Goal: Information Seeking & Learning: Understand process/instructions

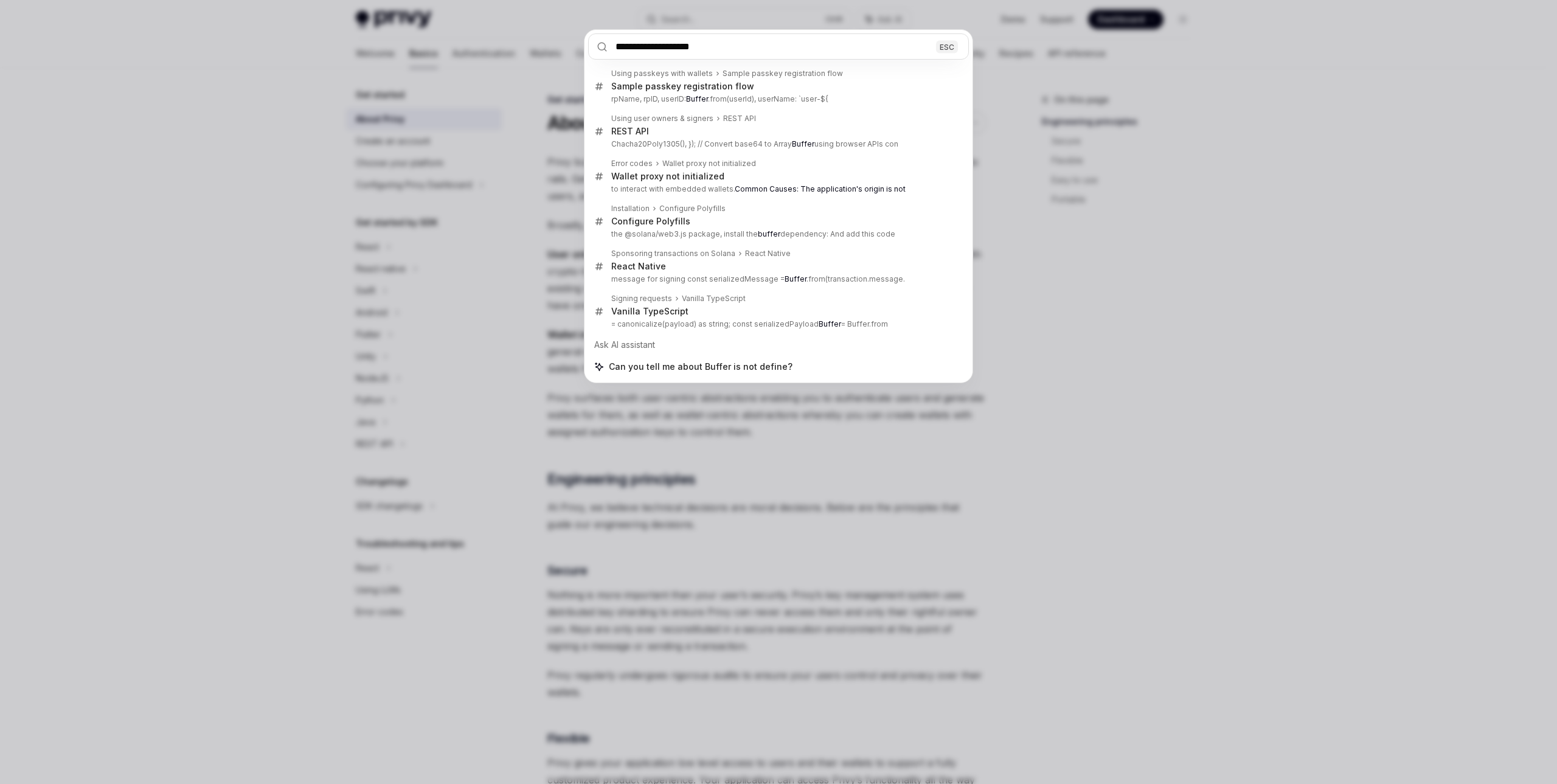
click at [911, 49] on input "**********" at bounding box center [779, 46] width 381 height 26
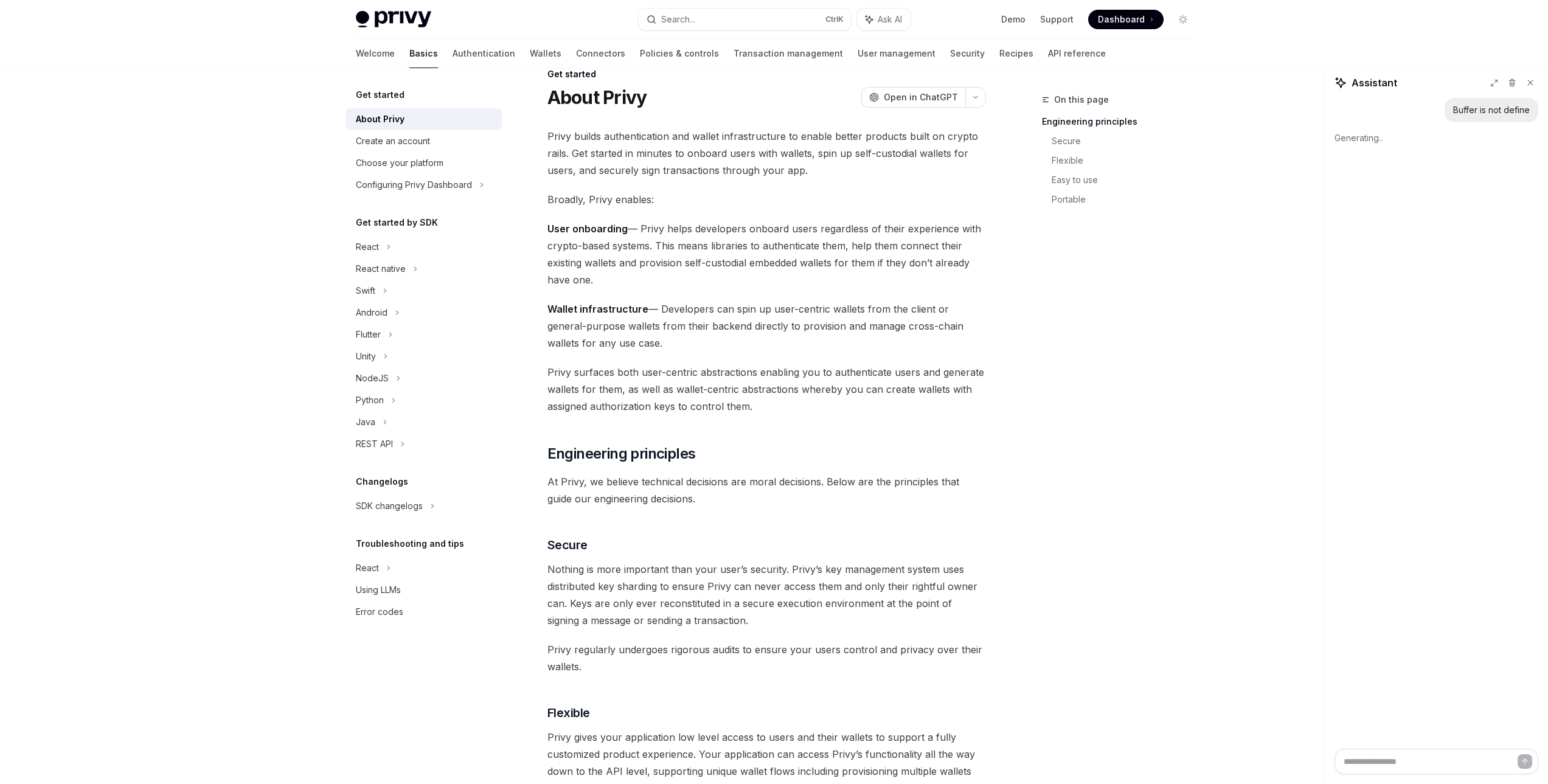
scroll to position [61, 0]
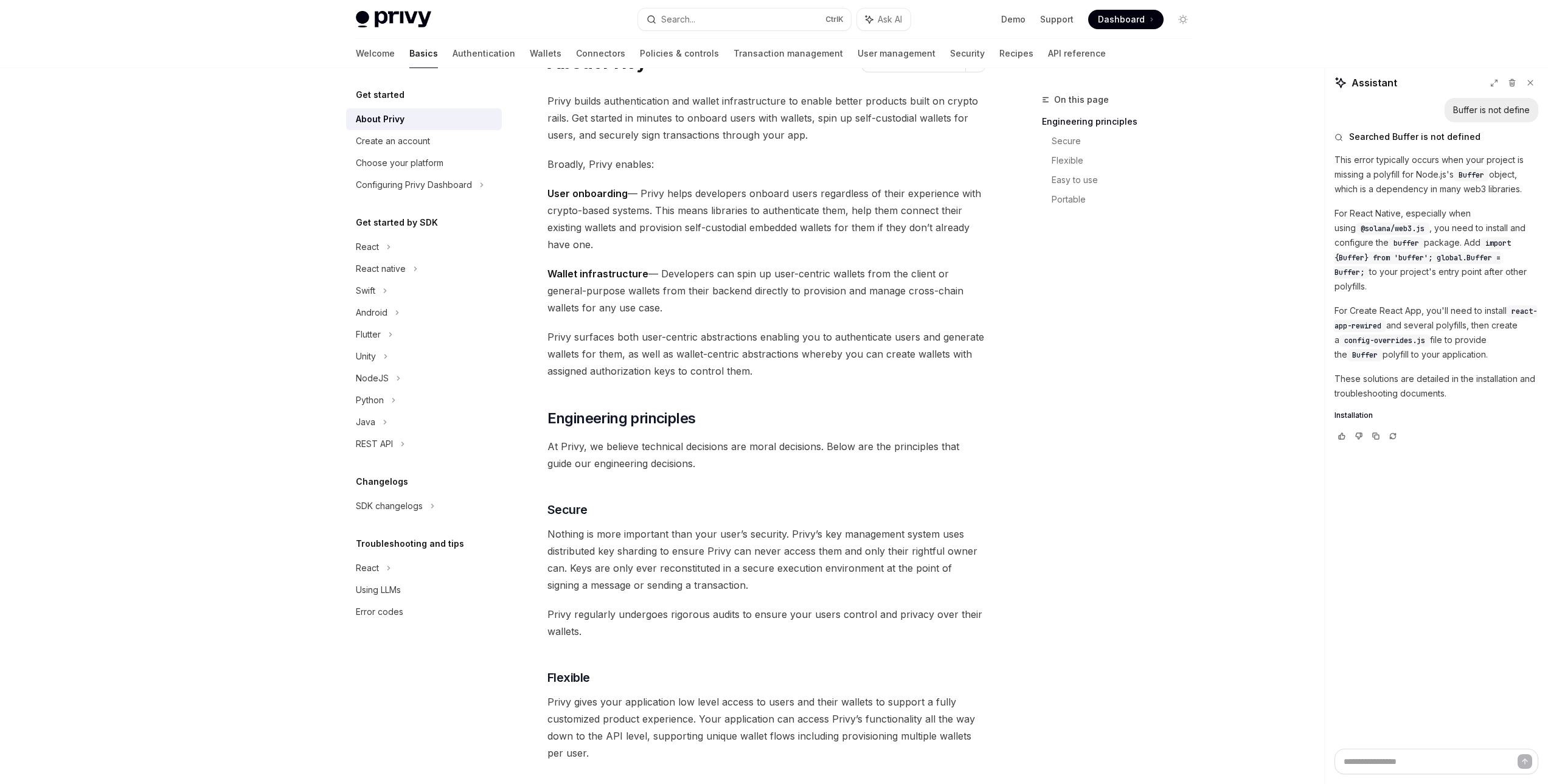
type textarea "*"
click at [1400, 174] on p "This error typically occurs when your project is missing a polyfill for Node.js…" at bounding box center [1436, 174] width 204 height 44
click at [1398, 179] on p "This error typically occurs when your project is missing a polyfill for Node.js…" at bounding box center [1436, 174] width 204 height 44
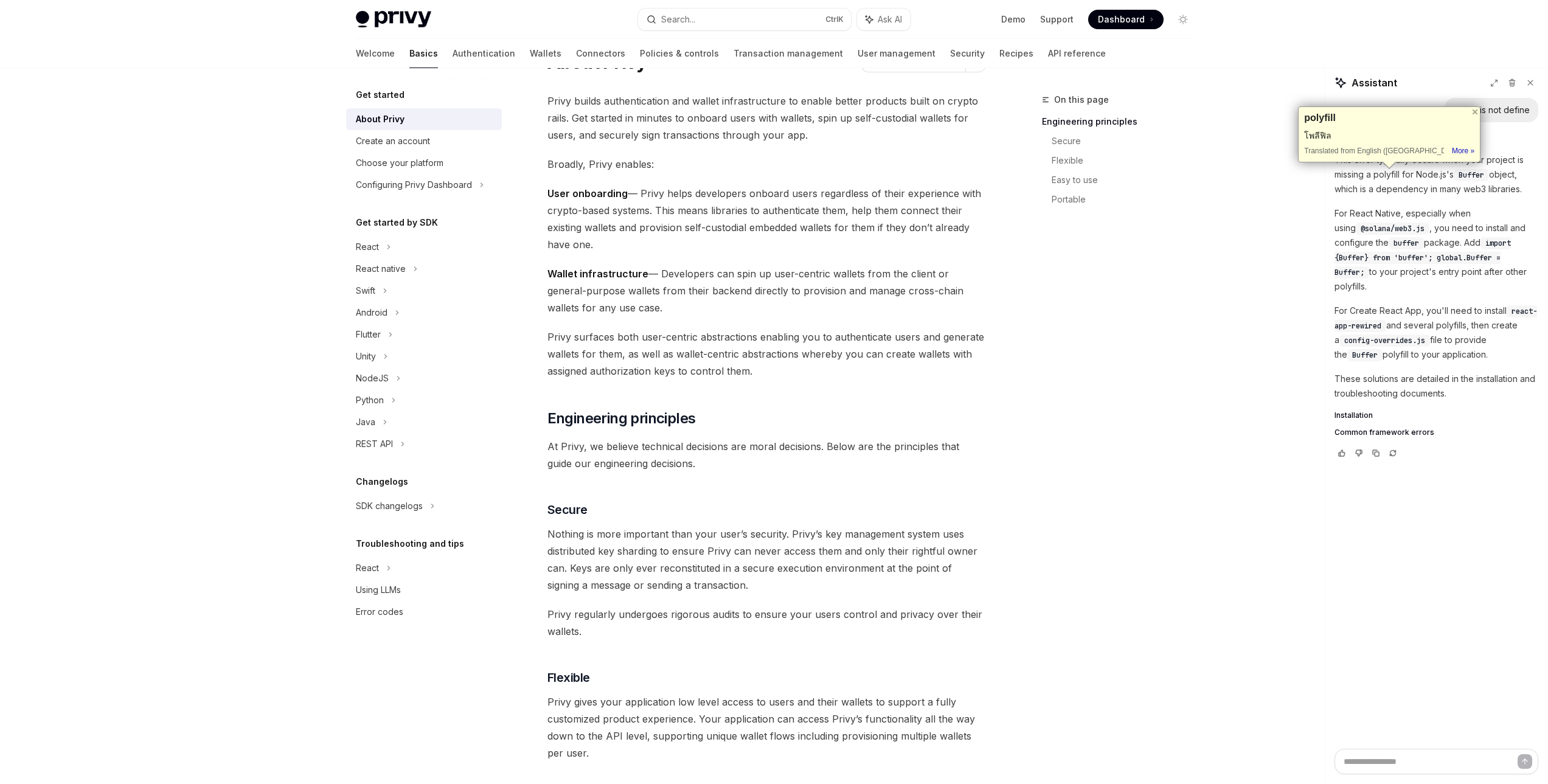
click at [1433, 214] on p "For React Native, especially when using @solana/web3.js , you need to install a…" at bounding box center [1436, 250] width 204 height 88
click at [1462, 320] on p "For Create React App, you'll need to install react-app-rewired and several poly…" at bounding box center [1436, 332] width 204 height 58
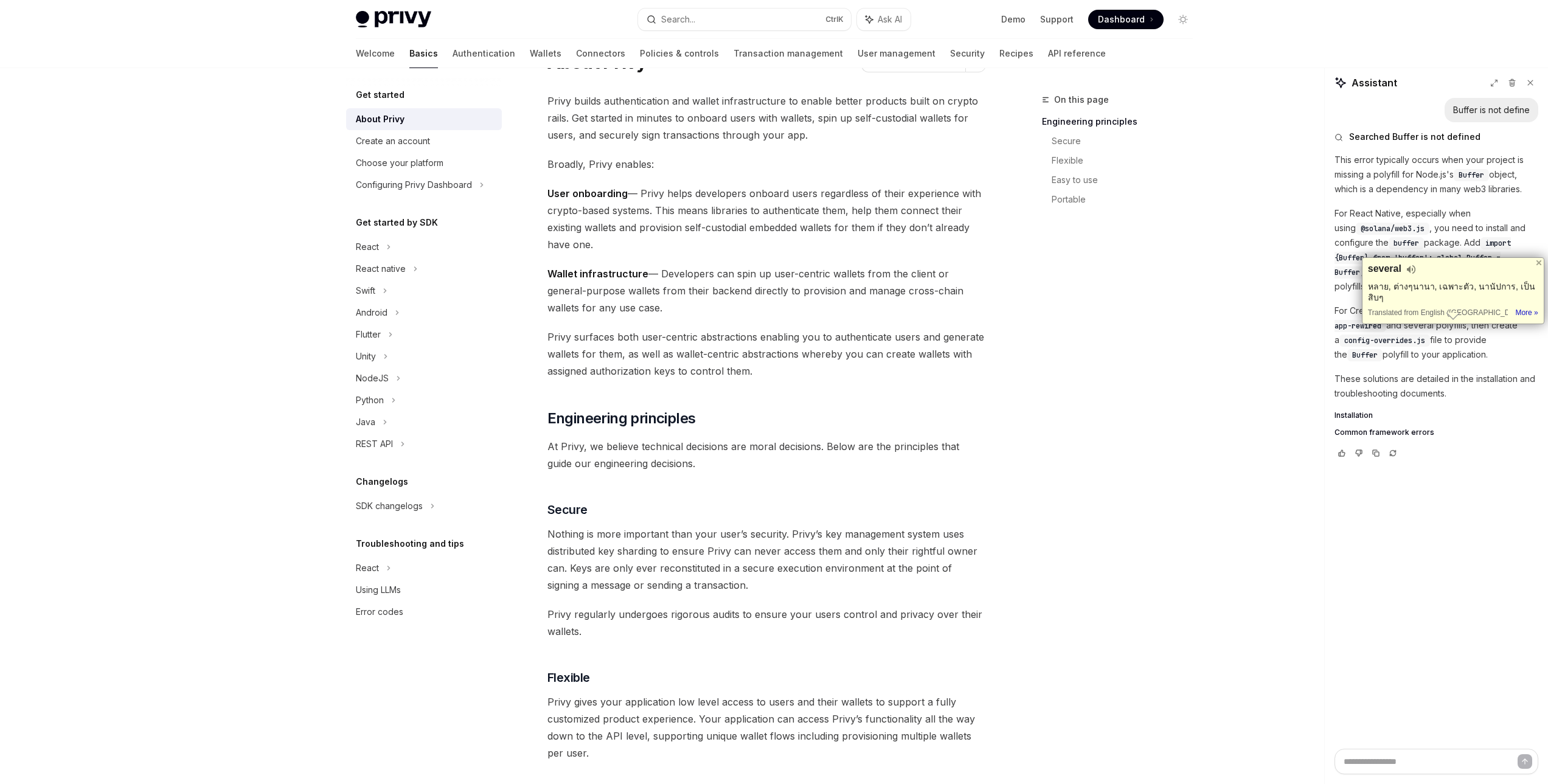
click at [1482, 328] on p "For Create React App, you'll need to install react-app-rewired and several poly…" at bounding box center [1436, 332] width 204 height 58
click at [1489, 350] on p "For Create React App, you'll need to install react-app-rewired and several poly…" at bounding box center [1436, 332] width 204 height 58
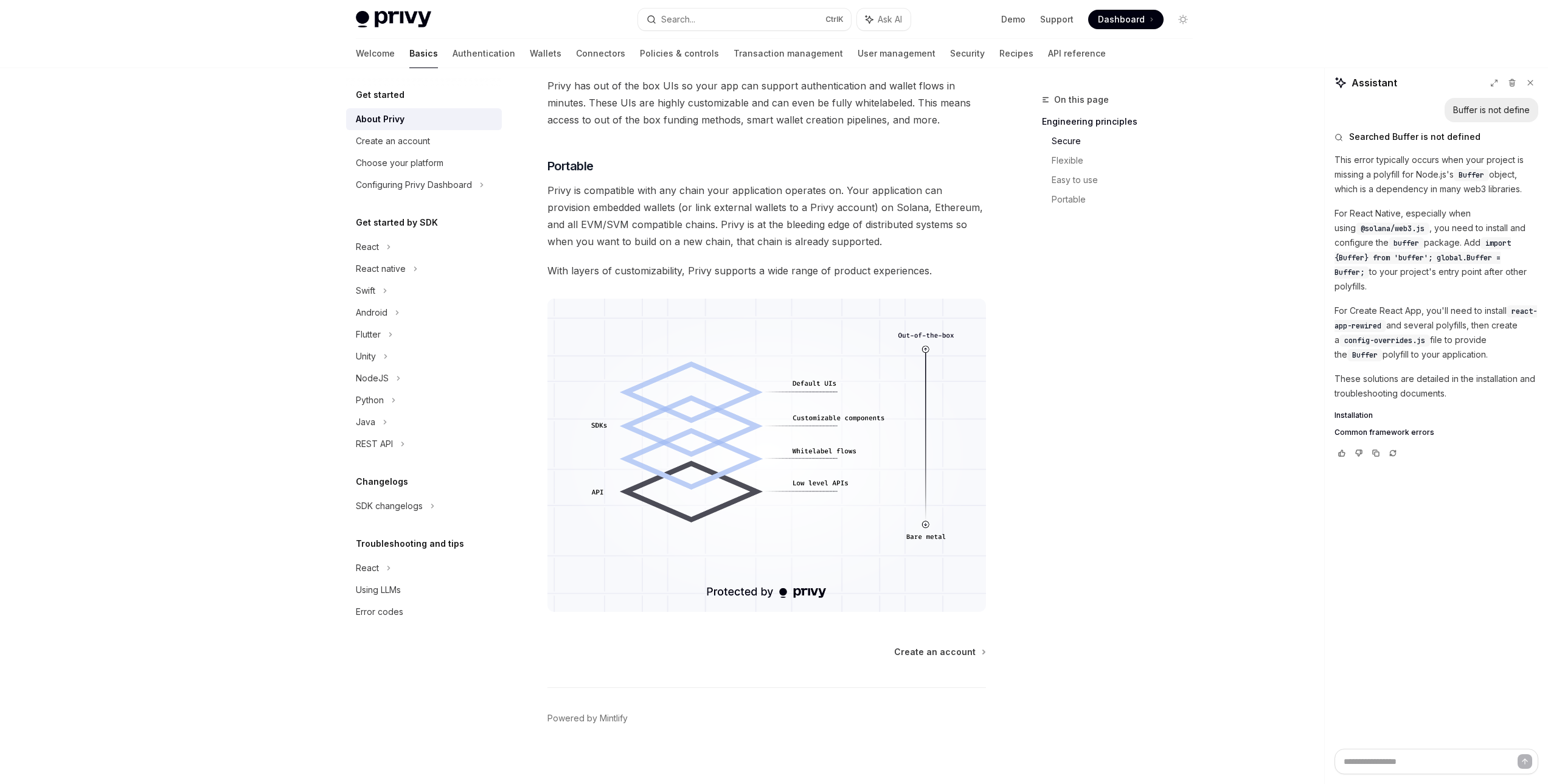
scroll to position [807, 0]
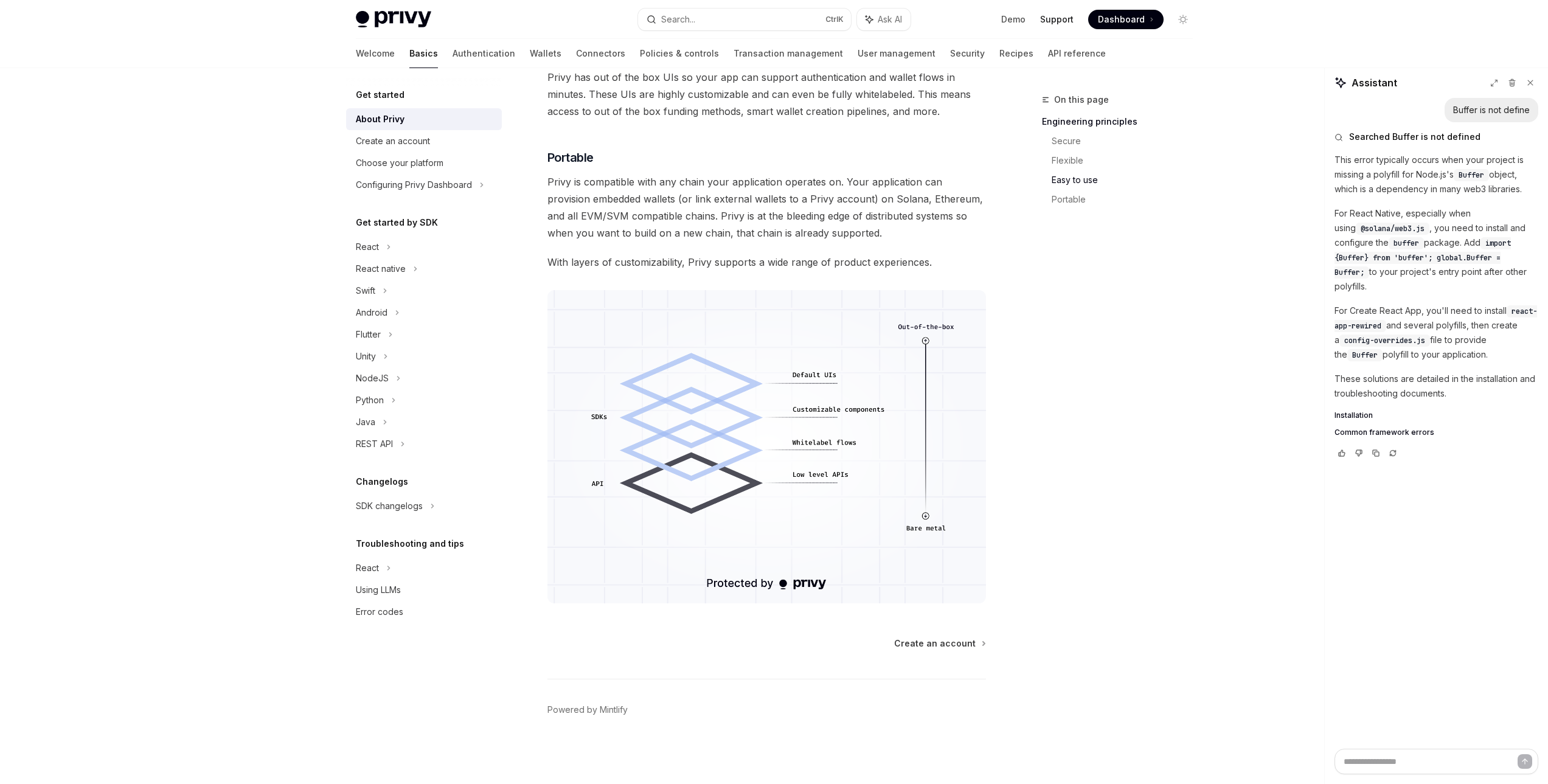
click at [1047, 17] on link "Support" at bounding box center [1056, 20] width 33 height 13
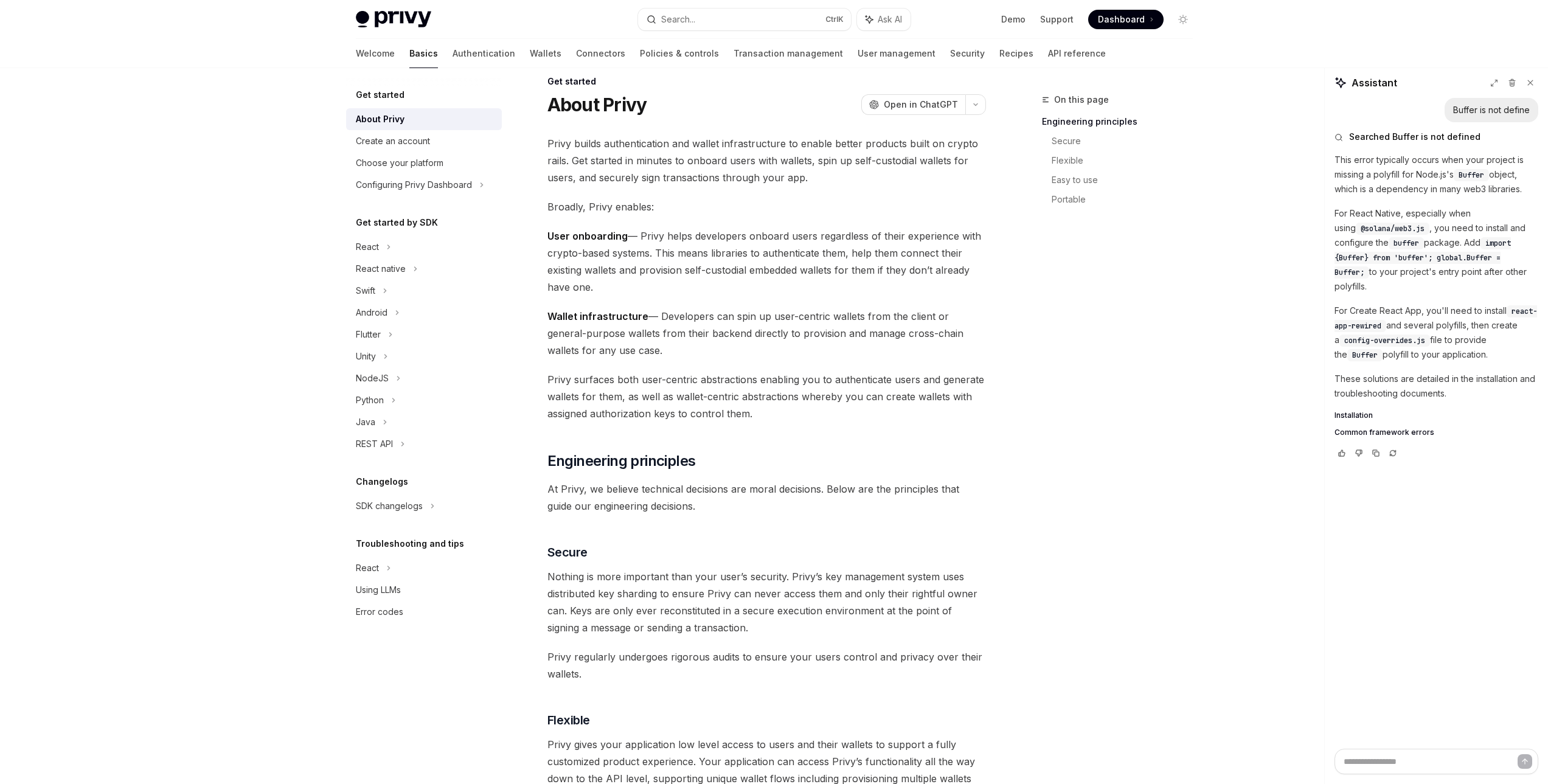
scroll to position [0, 0]
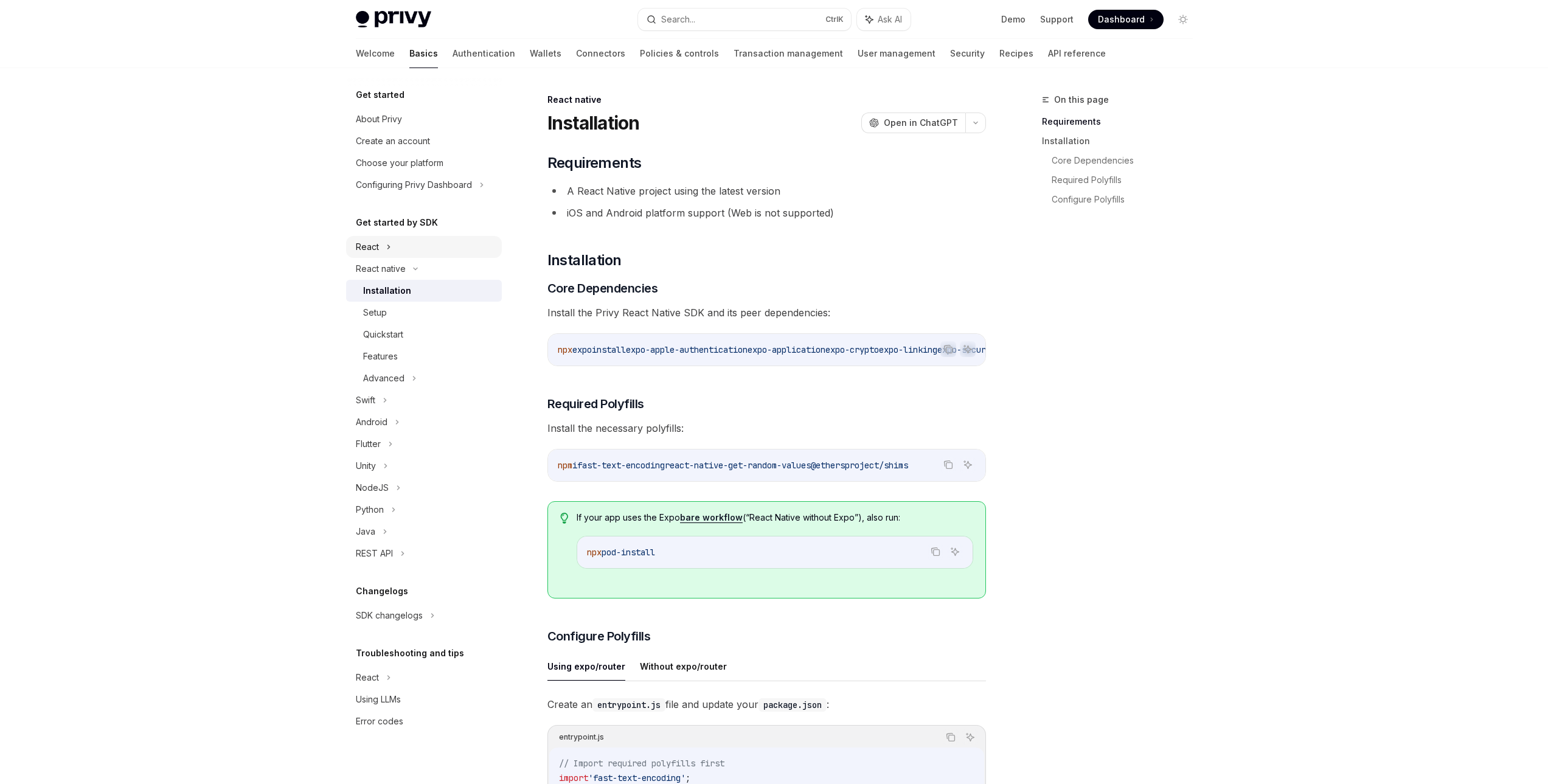
click at [433, 249] on div "React" at bounding box center [424, 247] width 156 height 21
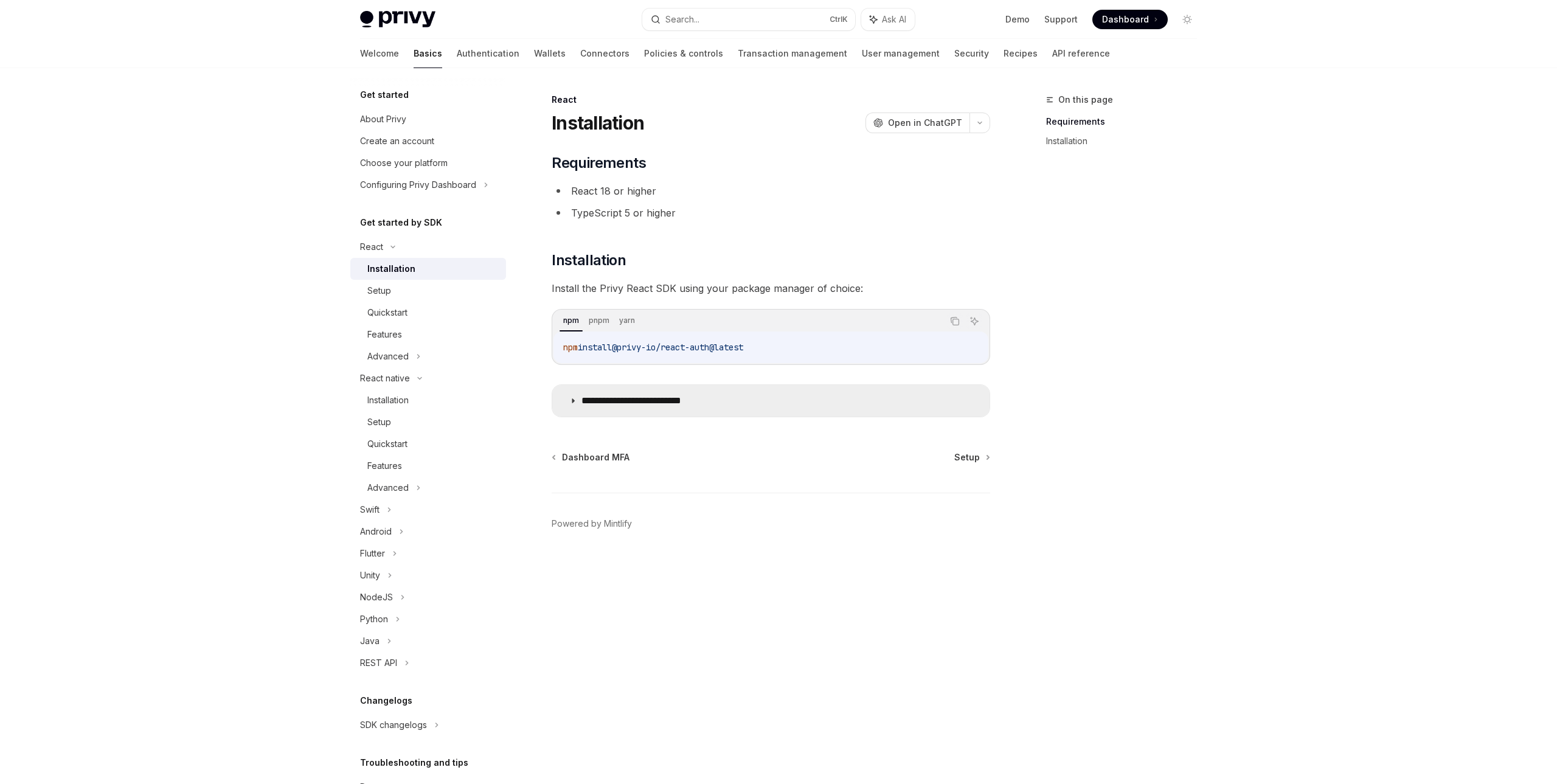
click at [714, 398] on p "**********" at bounding box center [650, 400] width 138 height 13
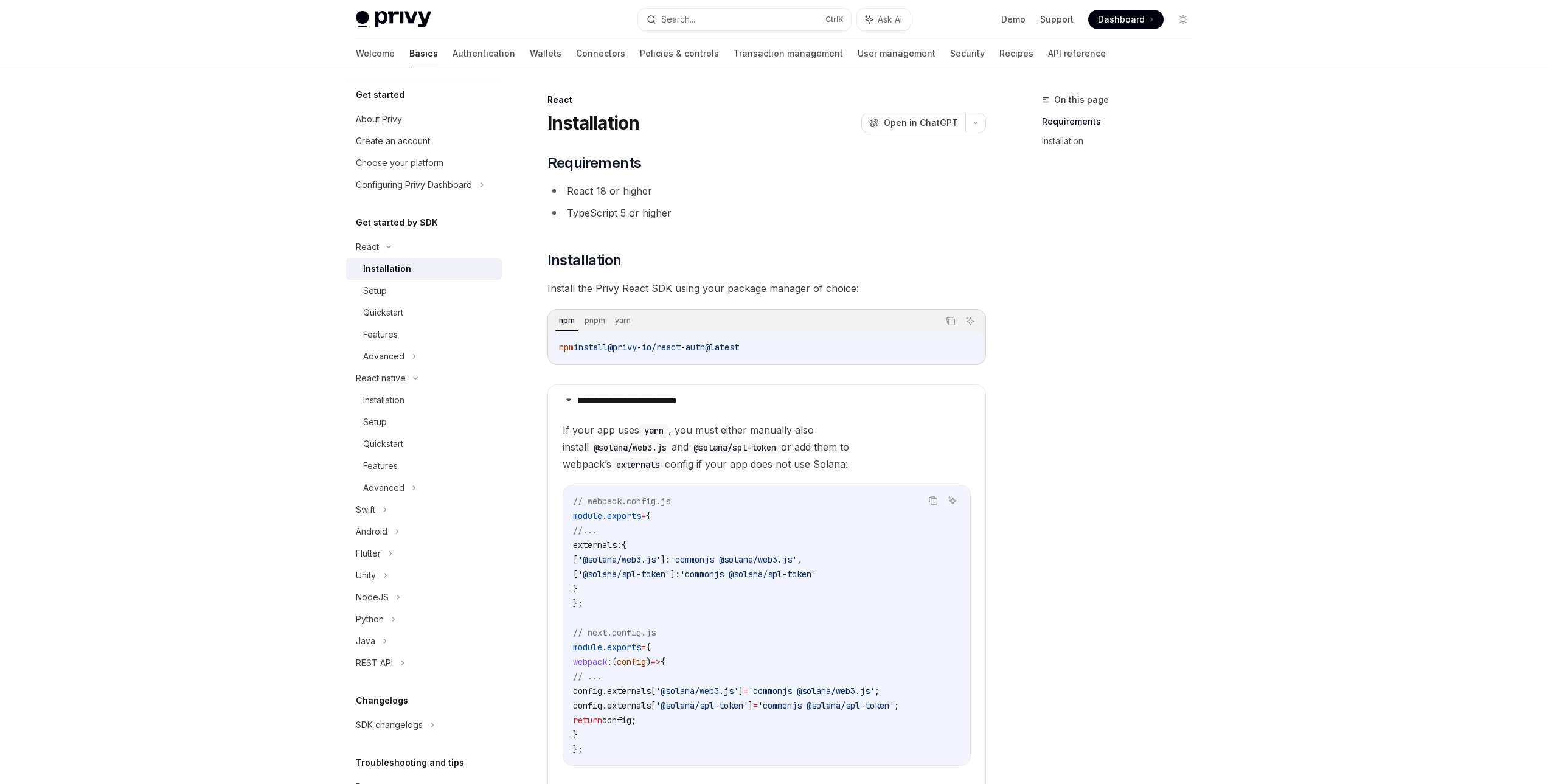
click at [1377, 251] on div "**********" at bounding box center [774, 488] width 1548 height 976
click at [414, 290] on div "Setup" at bounding box center [428, 291] width 131 height 14
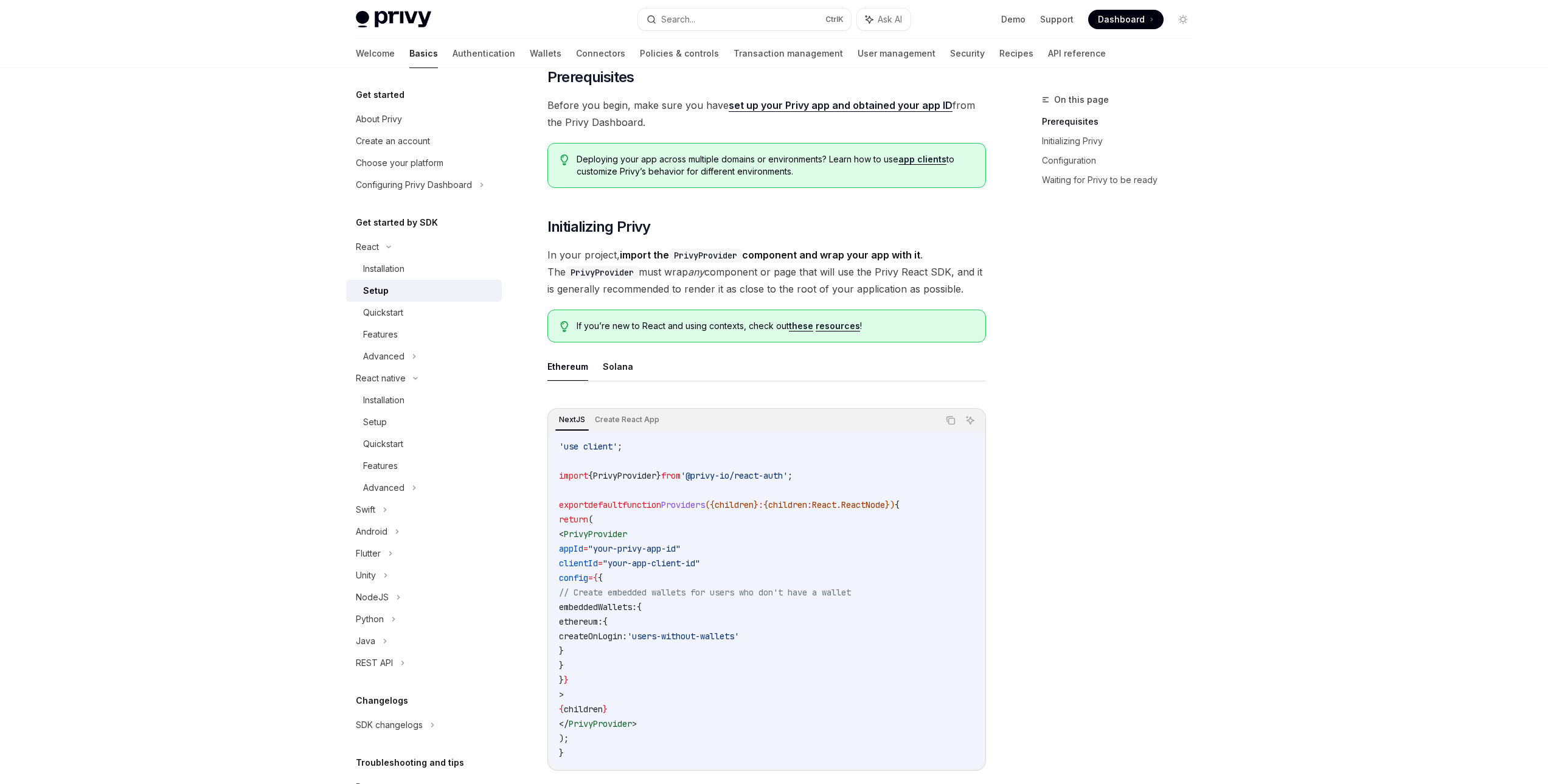
scroll to position [122, 0]
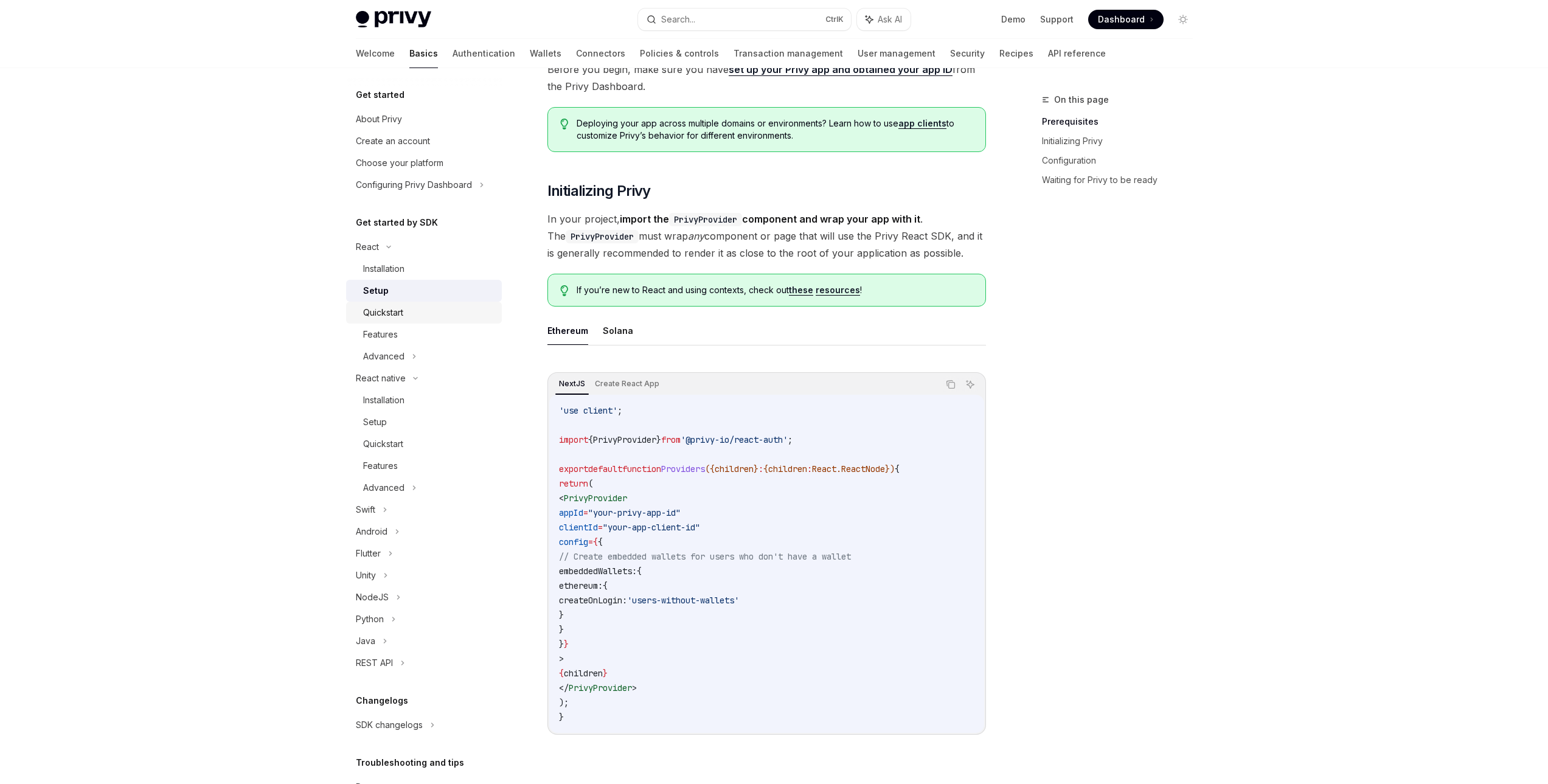
click at [453, 307] on div "Quickstart" at bounding box center [428, 312] width 131 height 14
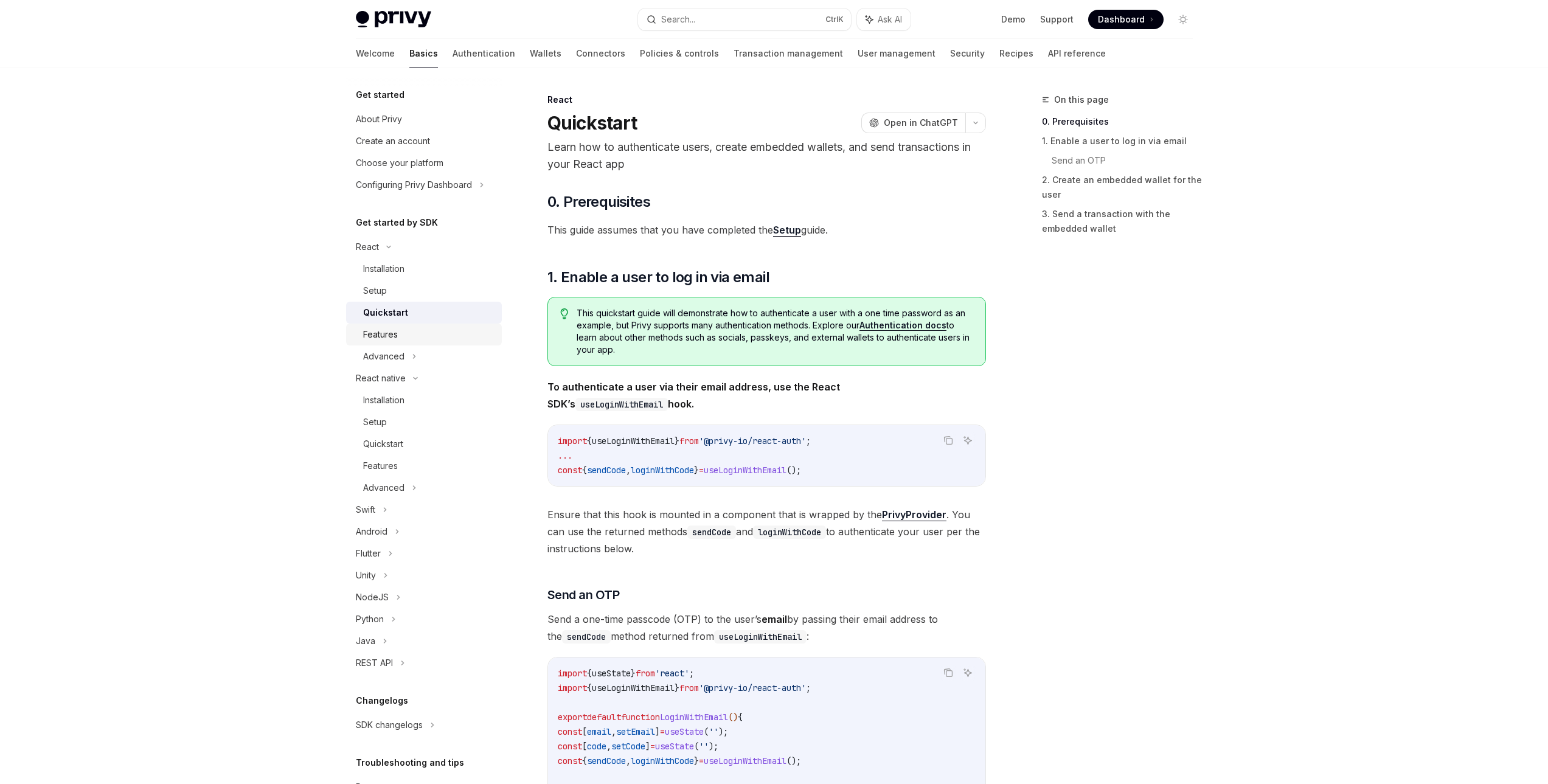
click at [443, 330] on div "Features" at bounding box center [428, 334] width 131 height 14
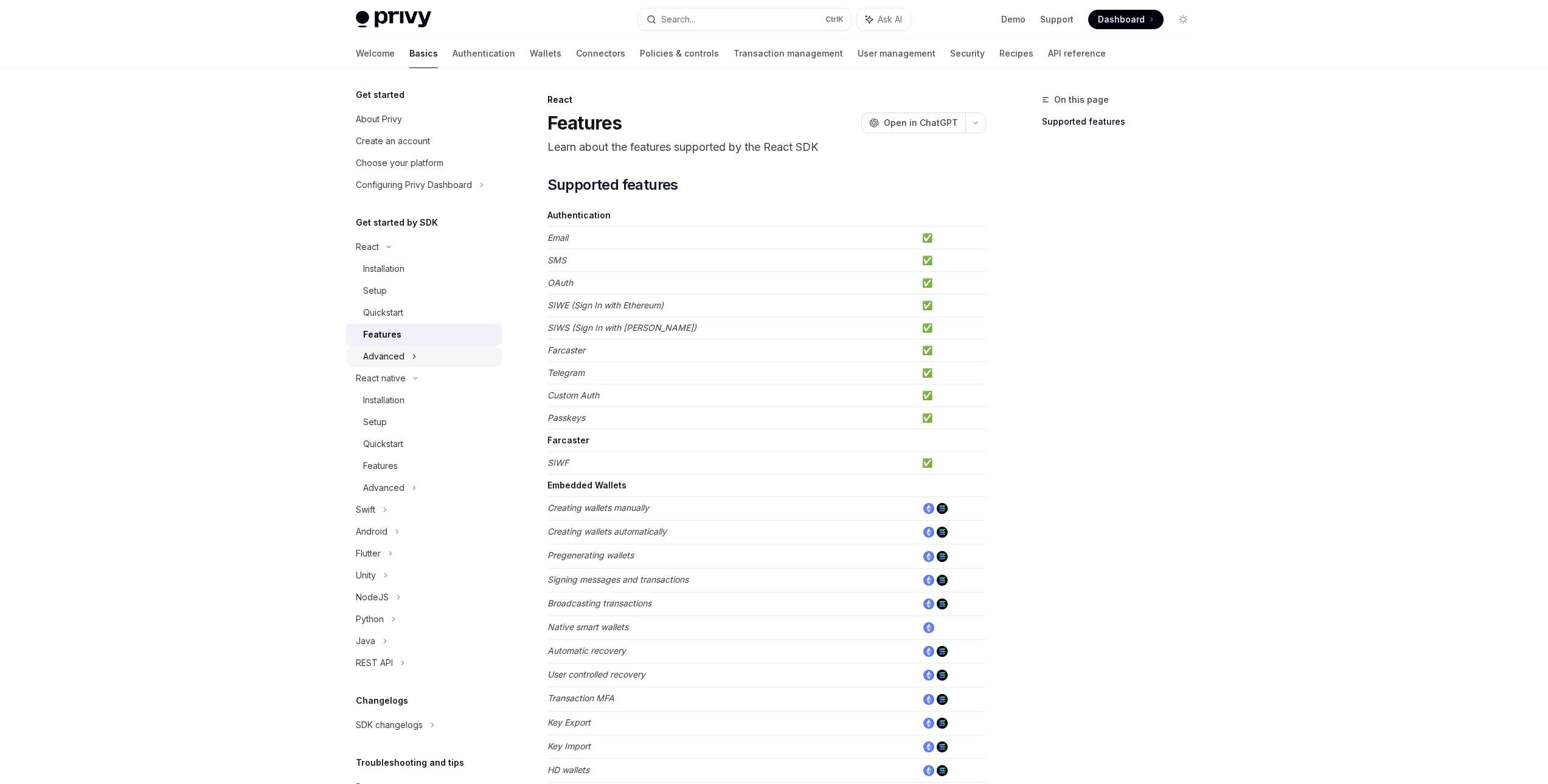
click at [443, 349] on div "Advanced" at bounding box center [424, 356] width 156 height 21
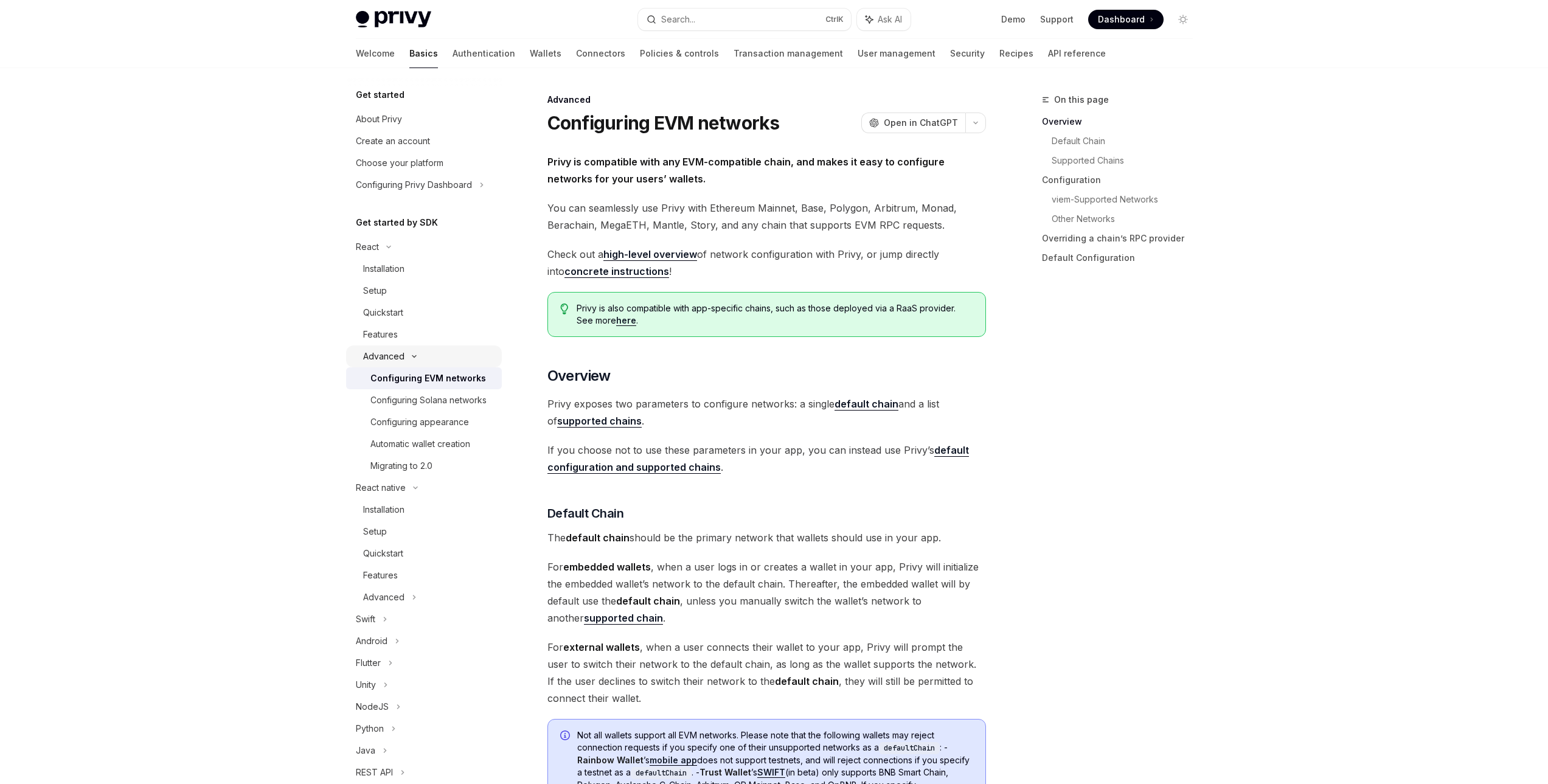
click at [423, 367] on div "Advanced" at bounding box center [424, 356] width 156 height 21
click at [396, 339] on div "Features" at bounding box center [380, 334] width 35 height 14
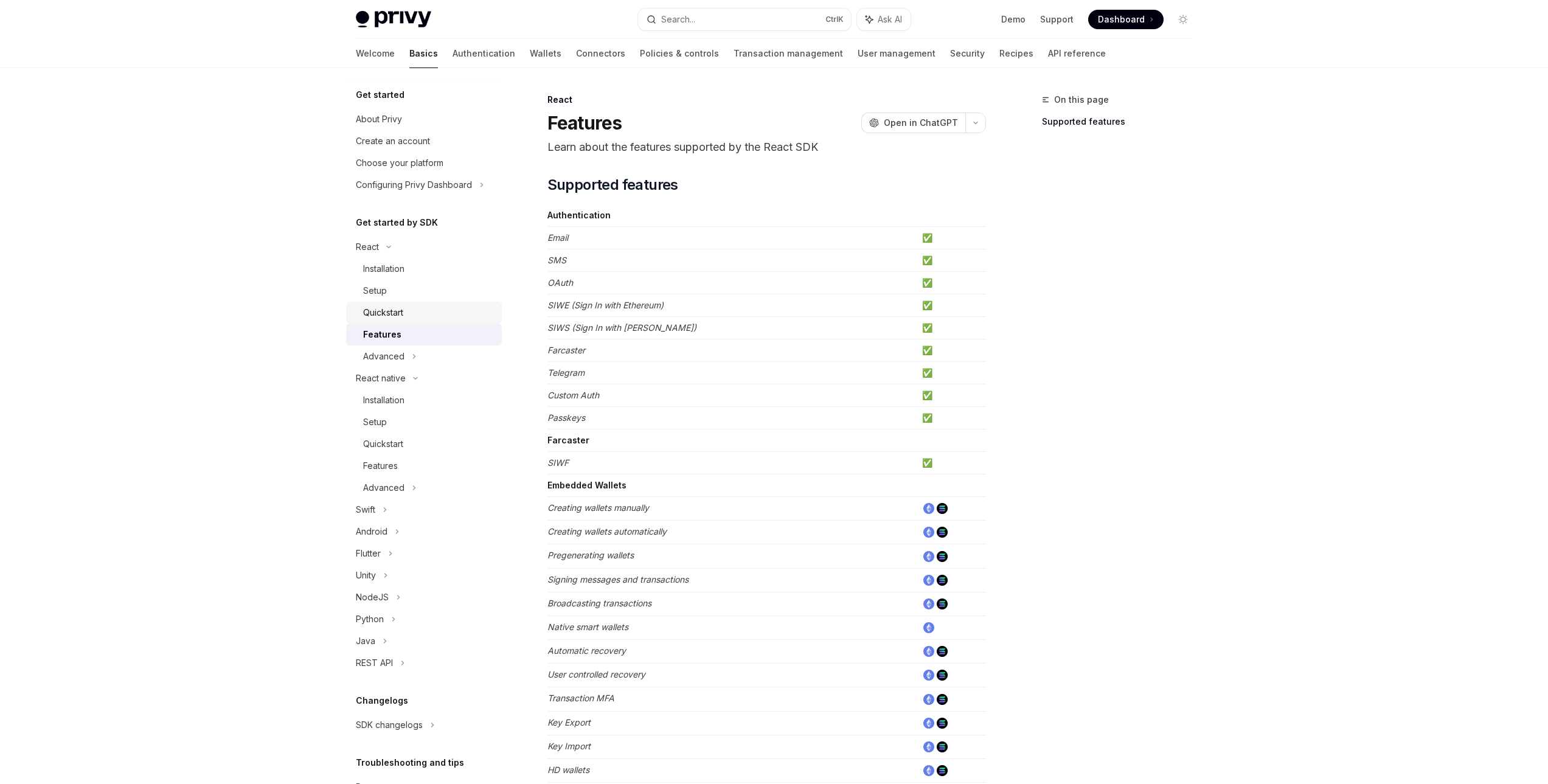
click at [408, 304] on link "Quickstart" at bounding box center [424, 312] width 156 height 21
click at [406, 293] on div "Setup" at bounding box center [428, 291] width 131 height 14
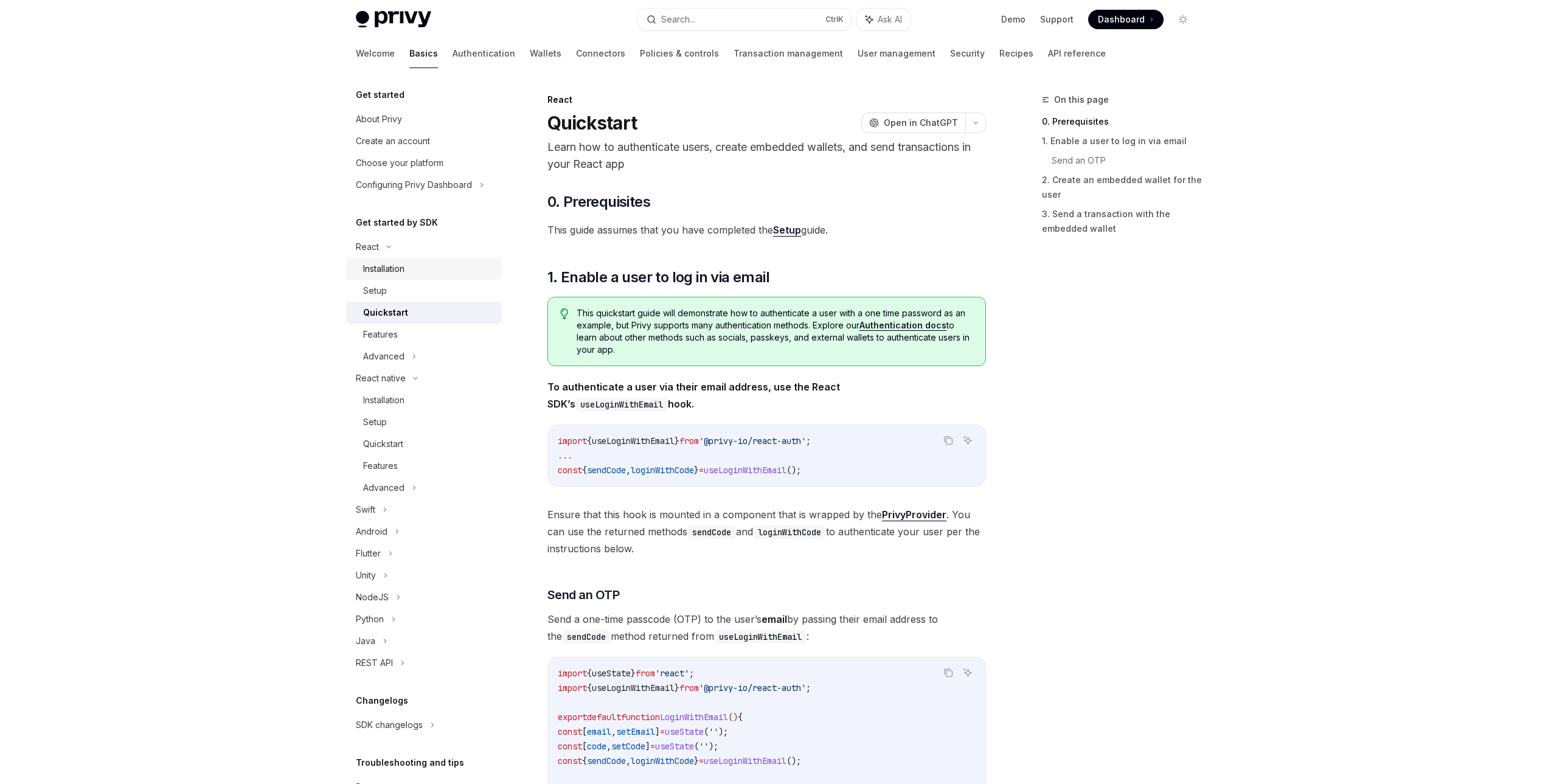
click at [402, 274] on div "Installation" at bounding box center [384, 268] width 41 height 14
click at [444, 400] on div "Installation" at bounding box center [428, 400] width 131 height 14
click at [379, 407] on div "Installation" at bounding box center [384, 400] width 41 height 14
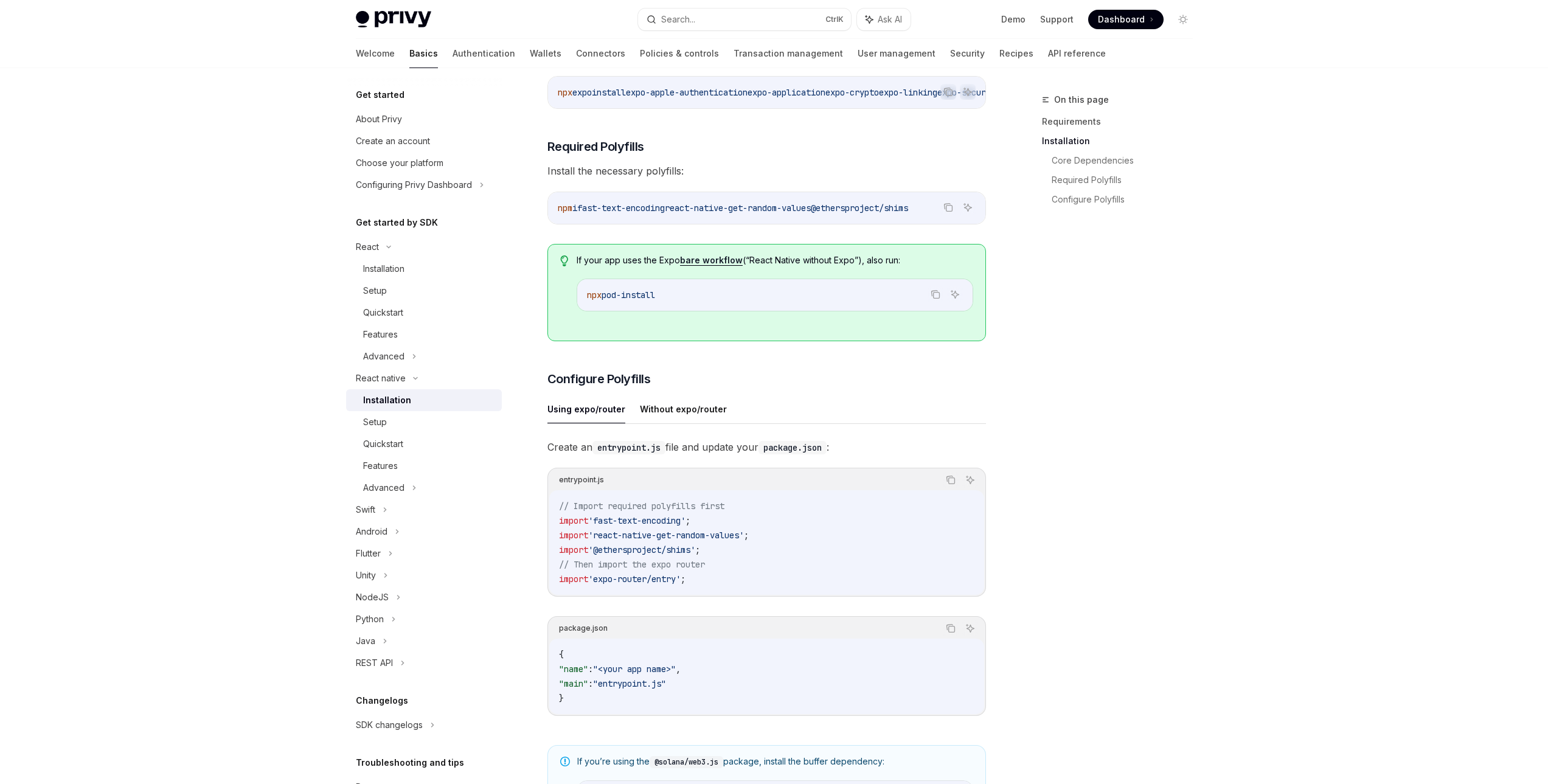
scroll to position [304, 0]
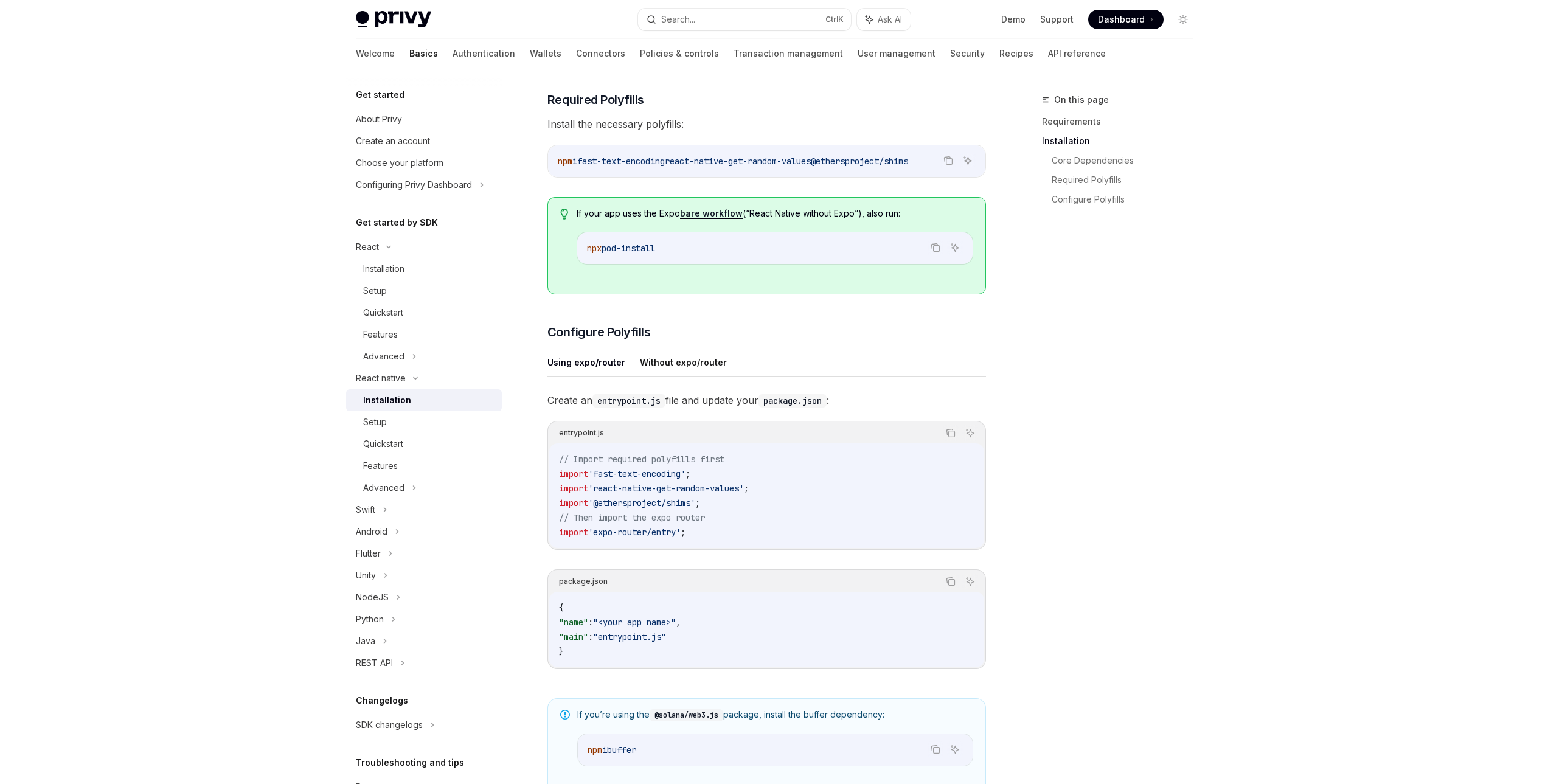
type textarea "*"
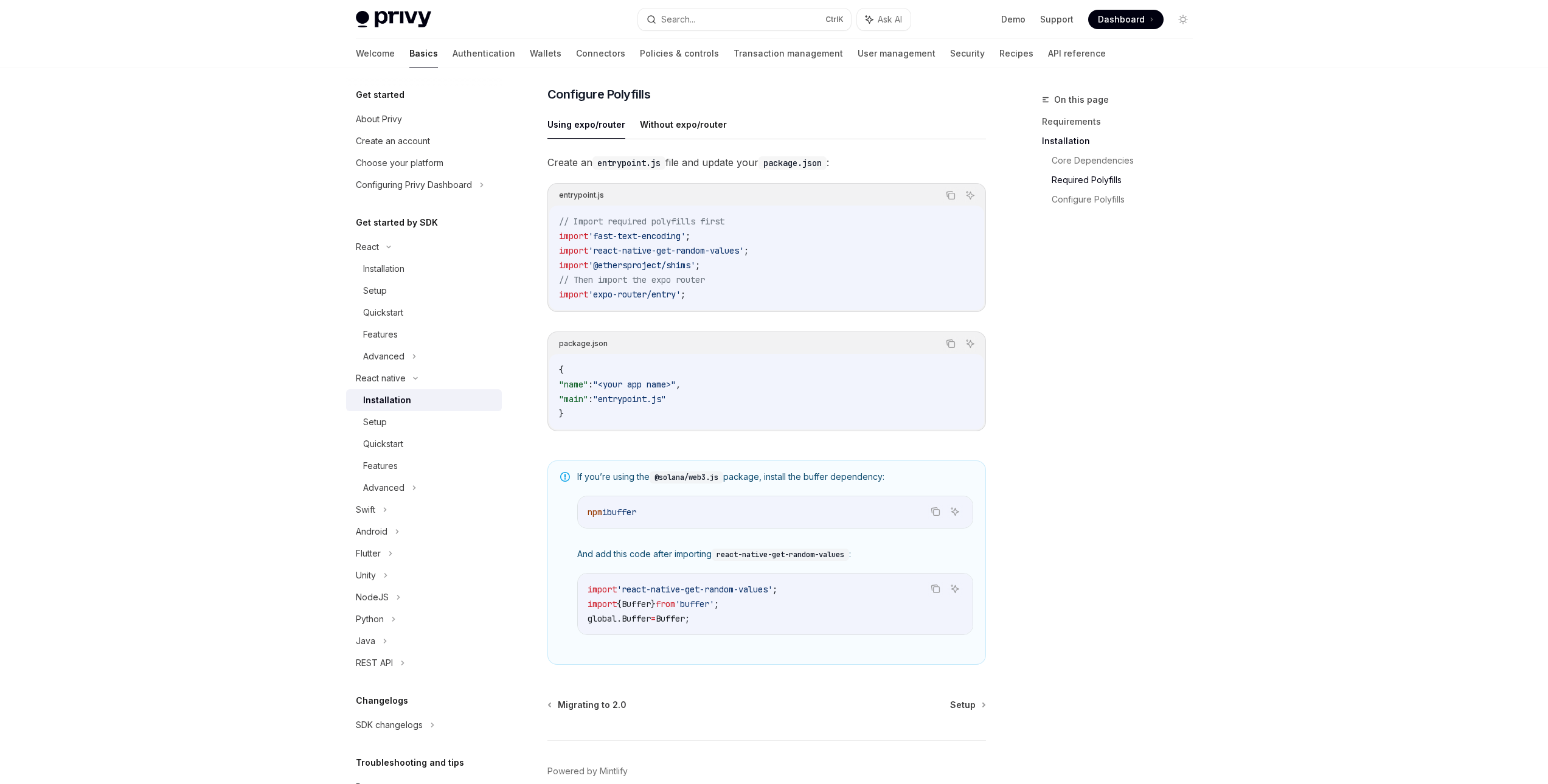
scroll to position [608, 0]
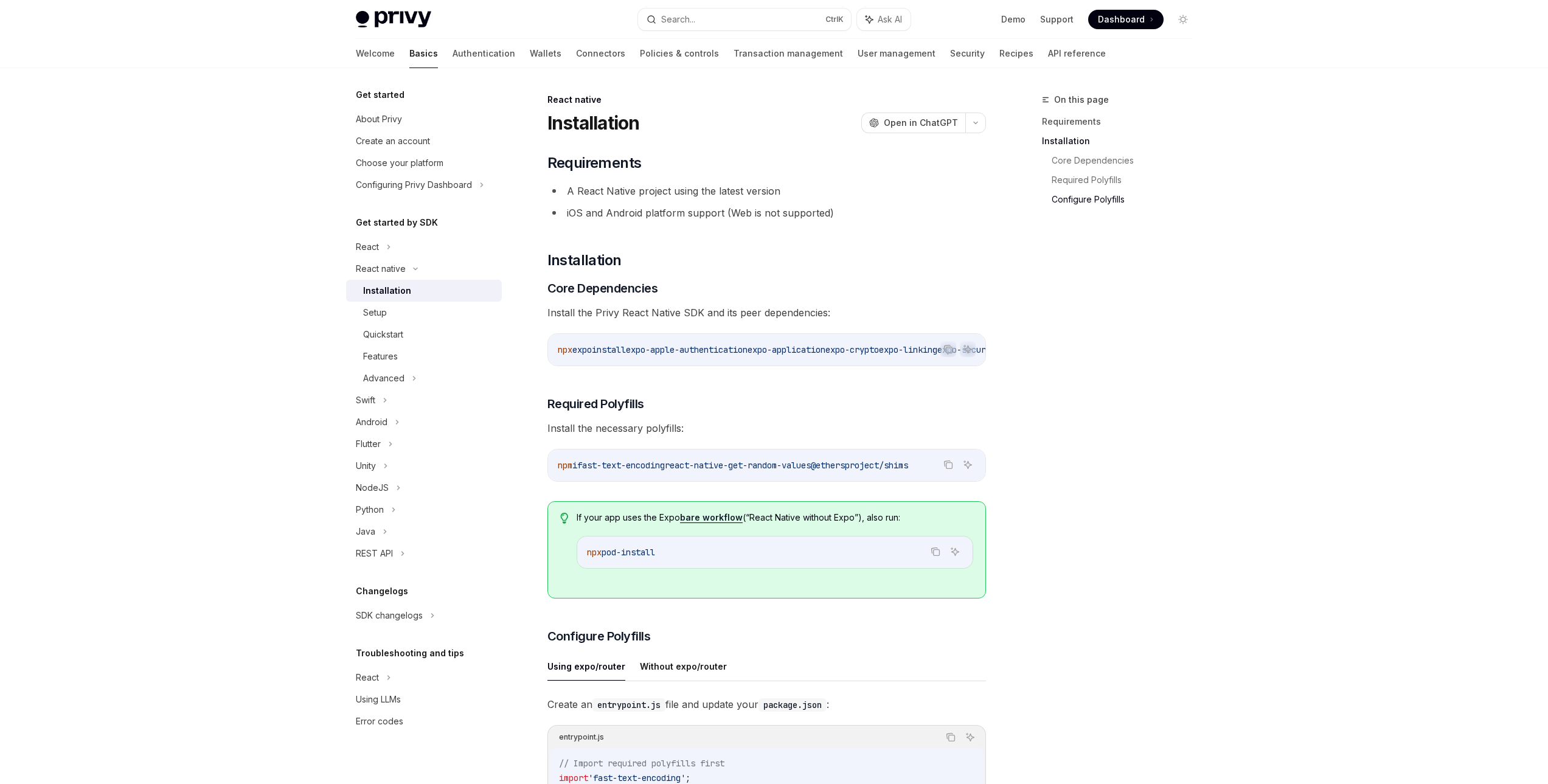
scroll to position [571, 0]
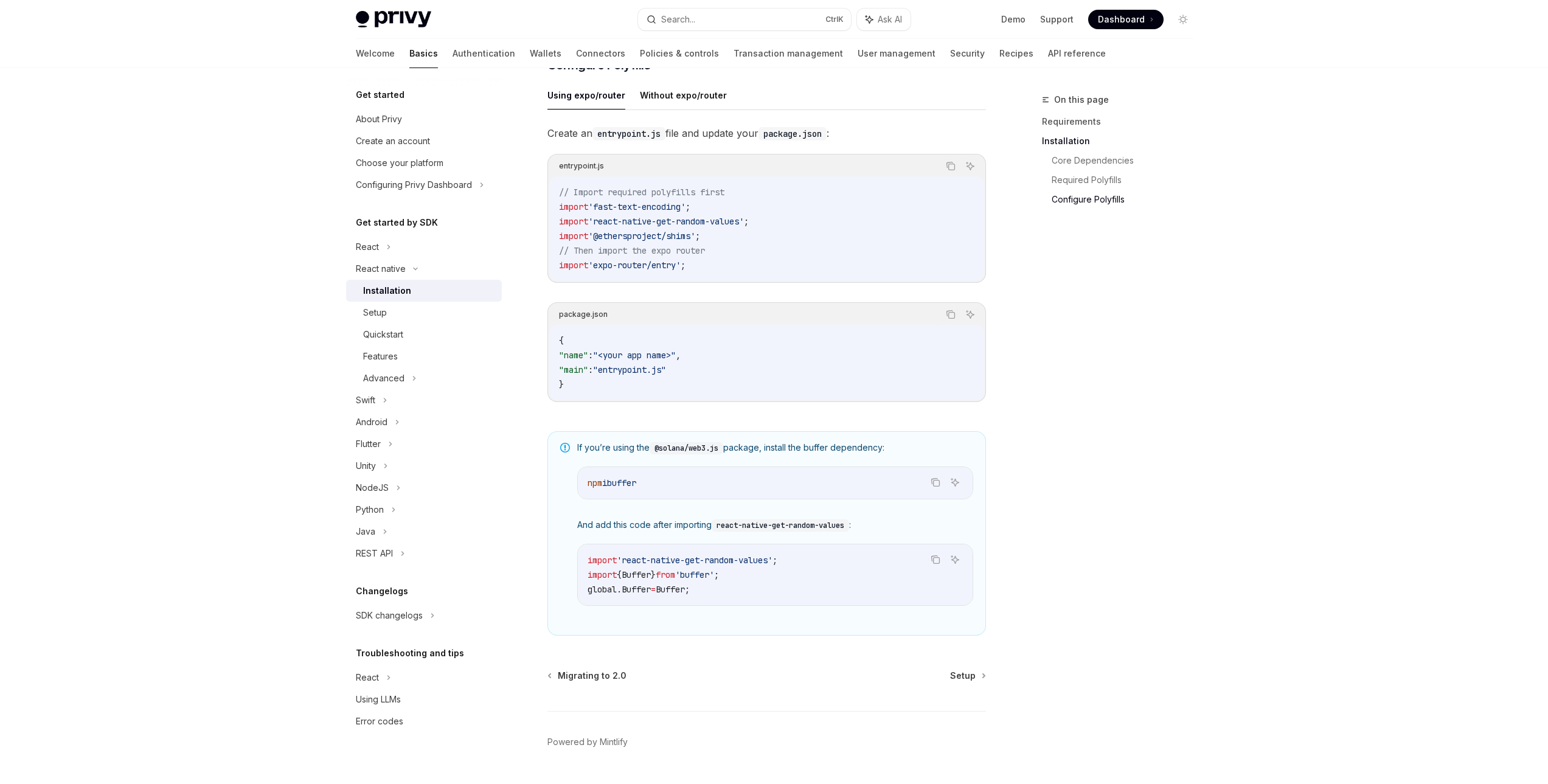
click at [1173, 263] on div "On this page Requirements Installation Core Dependencies Required Polyfills Con…" at bounding box center [1110, 437] width 185 height 691
click at [740, 490] on code "npm i buffer" at bounding box center [775, 483] width 376 height 14
